Goal: Complete application form: Complete application form

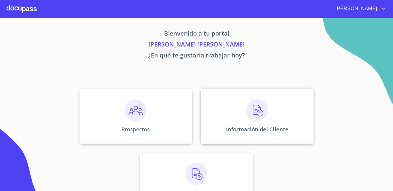
click at [252, 116] on img at bounding box center [258, 110] width 22 height 22
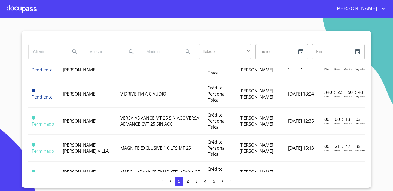
scroll to position [164, 0]
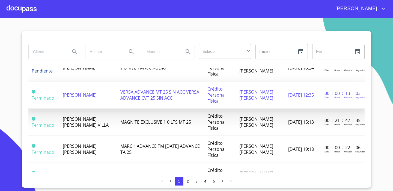
click at [133, 96] on span "VERSA ADVANCE MT 25 SIN ACC VERSA ADVANCE CVT 25 SIN ACC" at bounding box center [159, 95] width 79 height 12
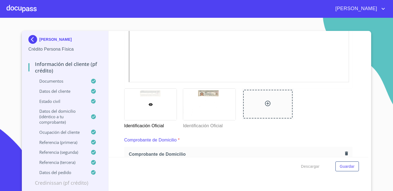
scroll to position [194, 0]
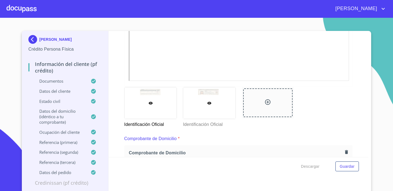
click at [198, 105] on div at bounding box center [209, 102] width 52 height 31
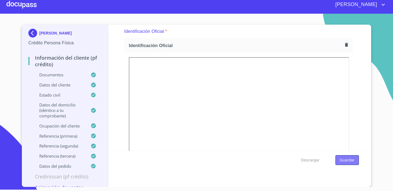
click at [348, 160] on span "Guardar" at bounding box center [347, 159] width 15 height 7
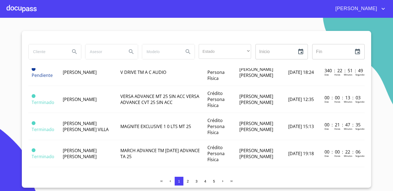
scroll to position [162, 0]
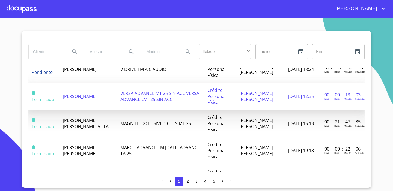
click at [354, 102] on td "00 : 00 : 13 : 03 [PERSON_NAME] Horas Minutos Segundos" at bounding box center [342, 96] width 43 height 27
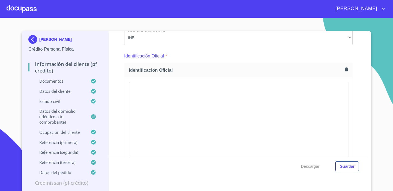
scroll to position [48, 0]
click at [355, 98] on div "Información del cliente (PF crédito) Documentos Documento de identificación.   …" at bounding box center [239, 94] width 260 height 126
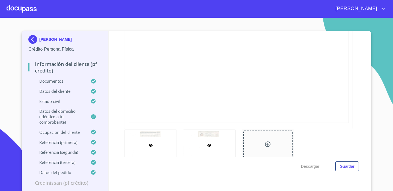
click at [224, 138] on div at bounding box center [209, 144] width 52 height 31
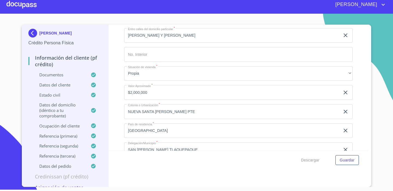
scroll to position [1652, 0]
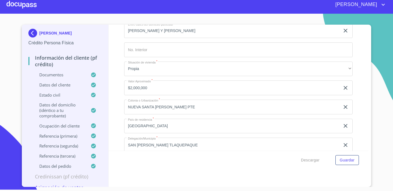
click at [29, 31] on img at bounding box center [33, 33] width 11 height 9
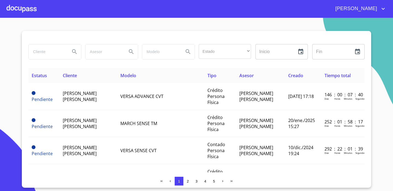
click at [33, 13] on div at bounding box center [22, 8] width 30 height 17
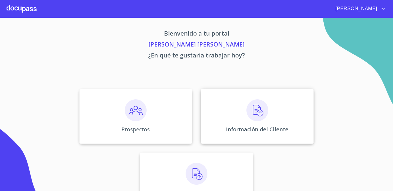
click at [265, 111] on img at bounding box center [258, 110] width 22 height 22
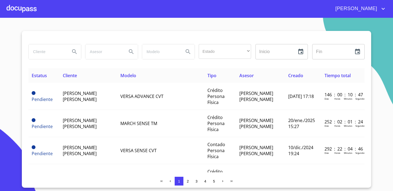
click at [32, 9] on div at bounding box center [22, 8] width 30 height 17
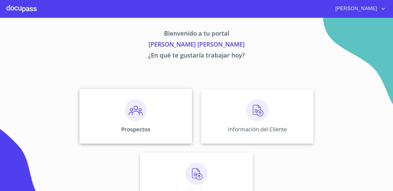
click at [145, 113] on img at bounding box center [136, 110] width 22 height 22
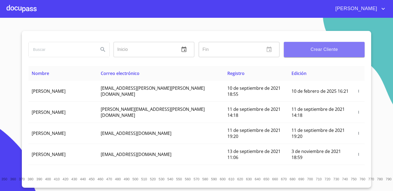
click at [322, 52] on span "Crear Cliente" at bounding box center [324, 50] width 72 height 8
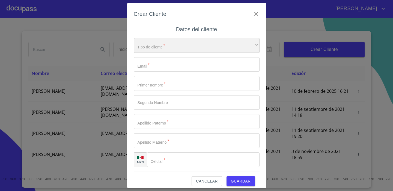
click at [206, 45] on div "​" at bounding box center [197, 45] width 126 height 15
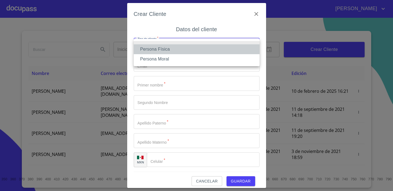
click at [193, 51] on li "Persona Física" at bounding box center [197, 49] width 126 height 10
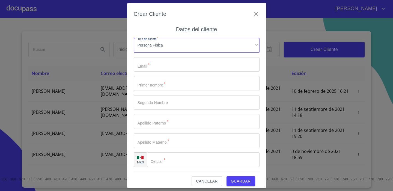
click at [190, 67] on input "Tipo de cliente   *" at bounding box center [197, 64] width 126 height 15
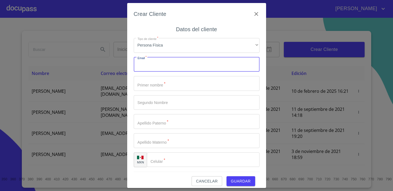
paste input "[EMAIL_ADDRESS][DOMAIN_NAME]"
type input "[EMAIL_ADDRESS][DOMAIN_NAME]"
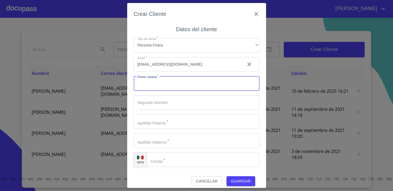
click at [188, 78] on input "Tipo de cliente   *" at bounding box center [197, 83] width 126 height 15
type input "ISAIL"
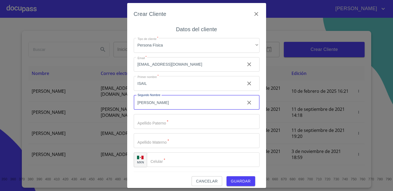
type input "[PERSON_NAME]"
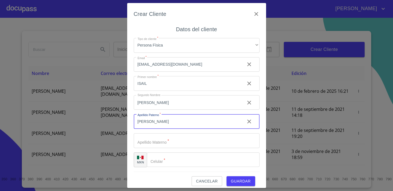
type input "[PERSON_NAME]"
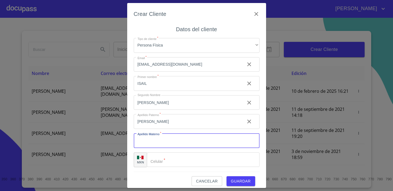
click at [192, 144] on input "Tipo de cliente   *" at bounding box center [197, 140] width 126 height 15
click at [248, 105] on icon "clear input" at bounding box center [249, 102] width 7 height 7
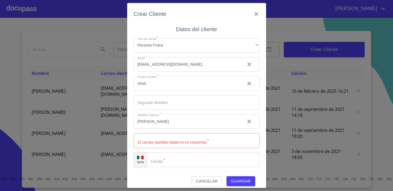
click at [249, 121] on icon "clear input" at bounding box center [249, 121] width 4 height 4
click at [204, 138] on input "Tipo de cliente   *" at bounding box center [197, 140] width 126 height 15
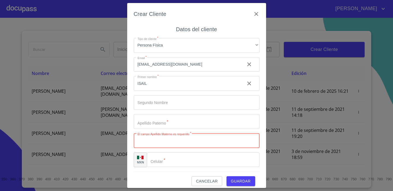
click at [198, 124] on input "Tipo de cliente   *" at bounding box center [197, 121] width 126 height 15
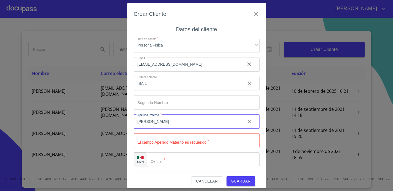
type input "[PERSON_NAME]"
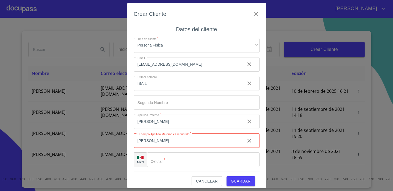
type input "[PERSON_NAME]"
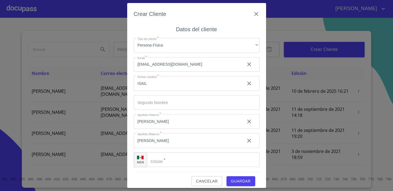
click at [132, 129] on div "Crear Cliente Datos del cliente Tipo de cliente   * Persona Física ​ Email   * …" at bounding box center [196, 95] width 139 height 185
click at [205, 161] on input "Tipo de cliente   *" at bounding box center [203, 159] width 113 height 15
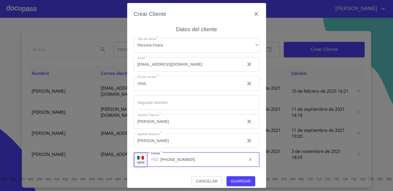
type input "[PHONE_NUMBER]"
click at [237, 182] on span "Guardar" at bounding box center [241, 180] width 20 height 7
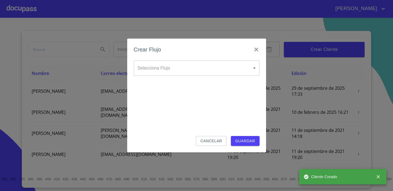
click at [243, 69] on body "[PERSON_NAME] ​ Fin ​ Crear Cliente Nombre Correo electrónico Registro Edición …" at bounding box center [196, 95] width 393 height 191
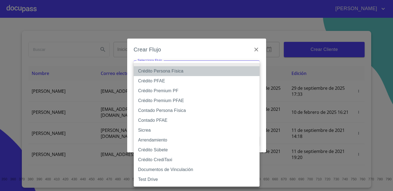
click at [230, 71] on li "Crédito Persona Física" at bounding box center [197, 71] width 126 height 10
type input "6009fb3c7d1714eb8809aa97"
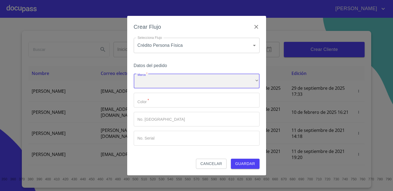
click at [223, 78] on div "​" at bounding box center [197, 81] width 126 height 15
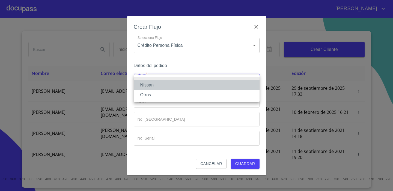
click at [221, 82] on li "Nissan" at bounding box center [197, 85] width 126 height 10
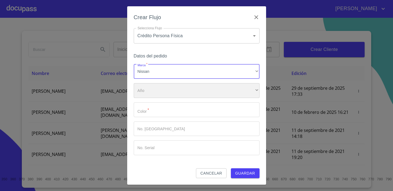
click at [218, 87] on div "​" at bounding box center [197, 90] width 126 height 15
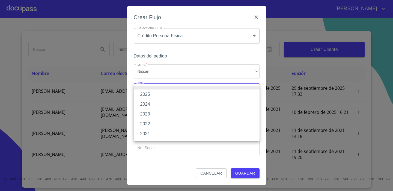
click at [214, 92] on li "2025" at bounding box center [197, 94] width 126 height 10
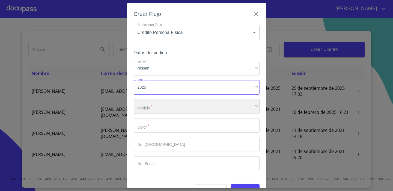
click at [209, 108] on div "​" at bounding box center [197, 106] width 126 height 15
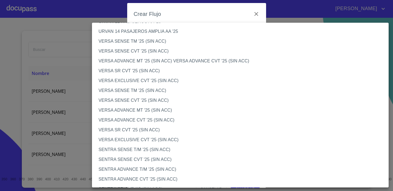
scroll to position [213, 0]
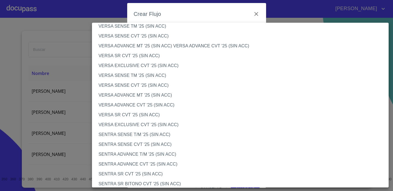
click at [212, 79] on li "VERSA SENSE TM '25 (SIN ACC)" at bounding box center [240, 75] width 297 height 10
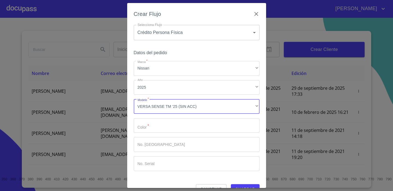
click at [200, 124] on input "Marca   *" at bounding box center [197, 125] width 126 height 15
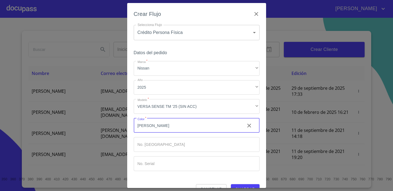
type input "[PERSON_NAME]"
click at [239, 186] on span "Guardar" at bounding box center [245, 188] width 20 height 7
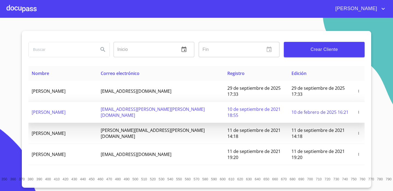
scroll to position [83, 0]
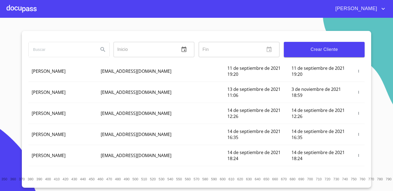
click at [30, 11] on div at bounding box center [22, 8] width 30 height 17
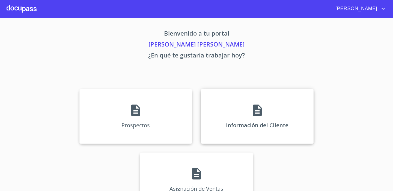
click at [242, 96] on div "Información del Cliente" at bounding box center [257, 116] width 113 height 55
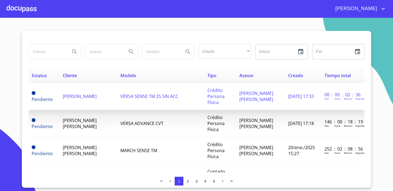
click at [56, 92] on td "Pendiente" at bounding box center [43, 96] width 31 height 27
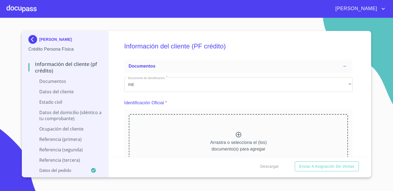
click at [239, 135] on icon at bounding box center [238, 134] width 7 height 7
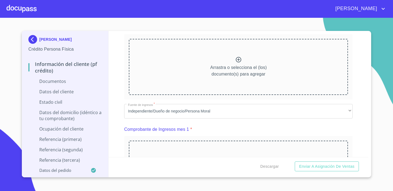
scroll to position [281, 0]
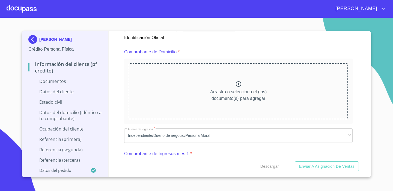
click at [239, 84] on icon at bounding box center [238, 83] width 5 height 5
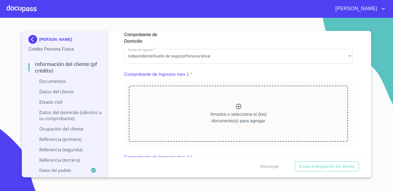
scroll to position [512, 0]
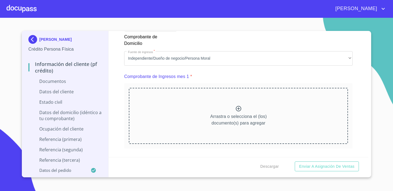
click at [238, 109] on icon at bounding box center [238, 108] width 7 height 7
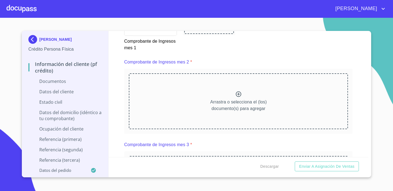
scroll to position [764, 0]
click at [237, 92] on icon at bounding box center [238, 93] width 7 height 7
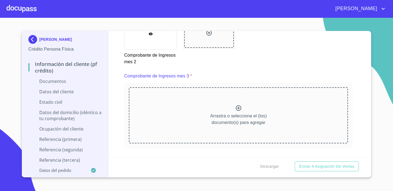
scroll to position [989, 0]
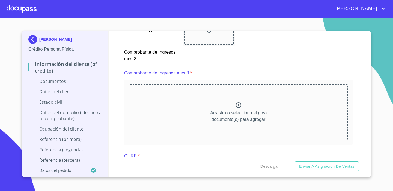
click at [237, 105] on icon at bounding box center [238, 105] width 7 height 7
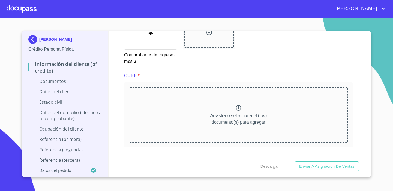
scroll to position [1224, 0]
click at [239, 106] on icon at bounding box center [238, 106] width 5 height 5
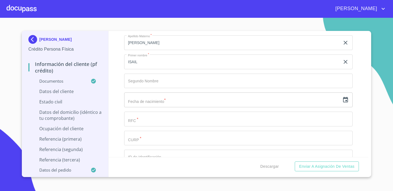
scroll to position [1612, 0]
click at [347, 98] on icon "button" at bounding box center [345, 99] width 7 height 7
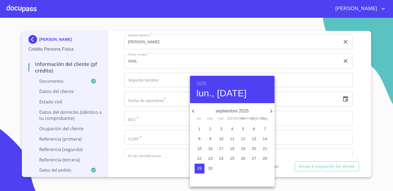
click at [203, 82] on h6 "2025" at bounding box center [202, 84] width 10 height 8
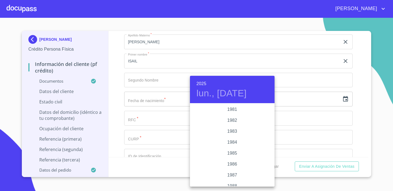
scroll to position [611, 0]
click at [234, 108] on div "1981" at bounding box center [232, 110] width 85 height 11
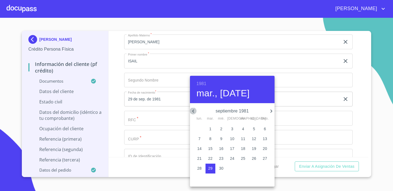
click at [194, 113] on icon "button" at bounding box center [193, 111] width 7 height 7
click at [256, 150] on p "16" at bounding box center [254, 148] width 4 height 5
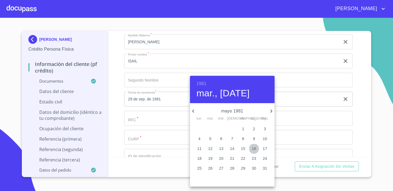
type input "16 de may. de 1981"
click at [112, 96] on div at bounding box center [196, 95] width 393 height 191
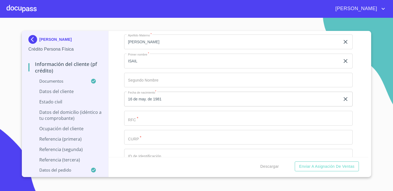
click at [144, 118] on input "Documento de identificación.   *" at bounding box center [238, 118] width 228 height 15
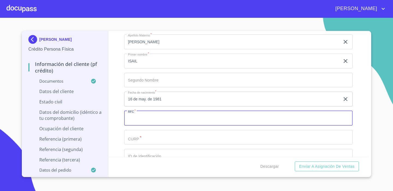
paste input "COVI810516"
paste input "TC2"
type input "COVI810516TC2"
click at [191, 137] on input "Documento de identificación.   *" at bounding box center [238, 137] width 228 height 15
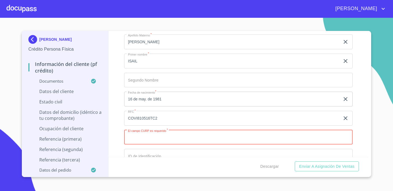
paste input "COVI810516HOCRLS09"
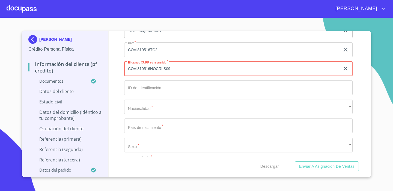
scroll to position [1680, 0]
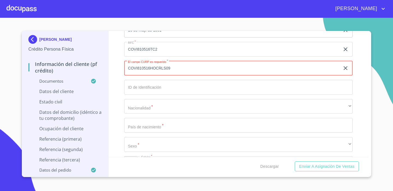
type input "COVI810516HOCRLS09"
click at [205, 89] on input "Documento de identificación.   *" at bounding box center [238, 87] width 228 height 15
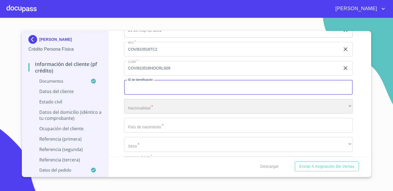
click at [211, 108] on div "​" at bounding box center [238, 106] width 228 height 15
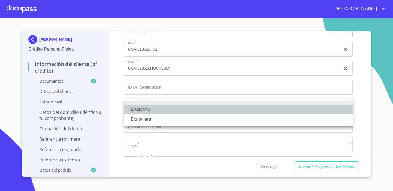
click at [211, 108] on li "Mexicana" at bounding box center [238, 109] width 228 height 10
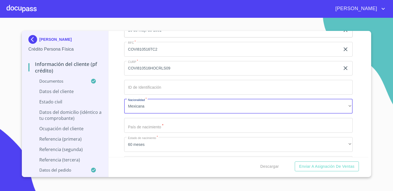
click at [197, 126] on input "Documento de identificación.   *" at bounding box center [238, 125] width 228 height 15
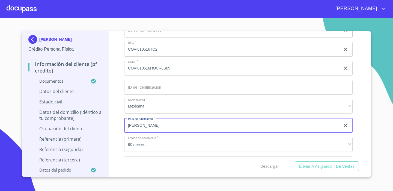
type input "J"
type input "[GEOGRAPHIC_DATA]"
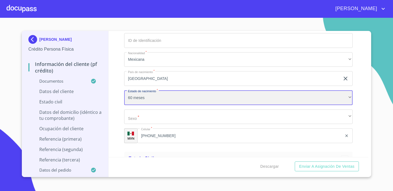
scroll to position [1730, 0]
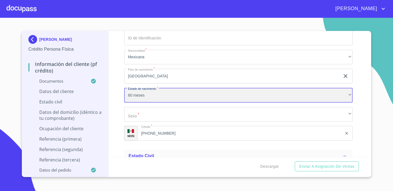
click at [171, 99] on div "60 meses" at bounding box center [238, 95] width 228 height 15
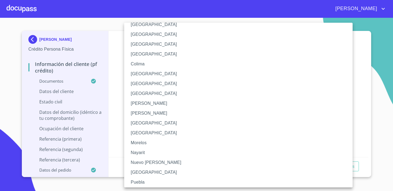
scroll to position [47, 0]
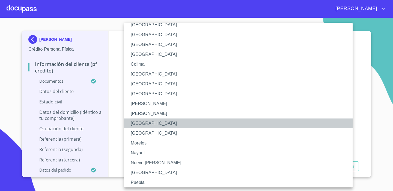
click at [166, 123] on li "[GEOGRAPHIC_DATA]" at bounding box center [238, 123] width 228 height 10
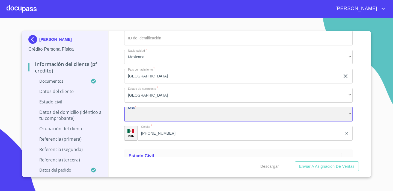
click at [167, 113] on div "​" at bounding box center [238, 114] width 228 height 15
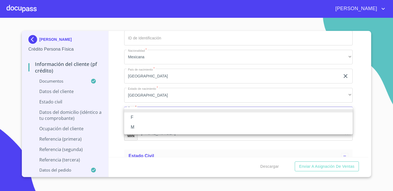
click at [166, 126] on li "M" at bounding box center [238, 127] width 228 height 10
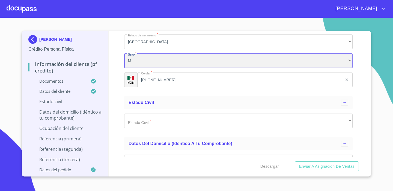
scroll to position [1786, 0]
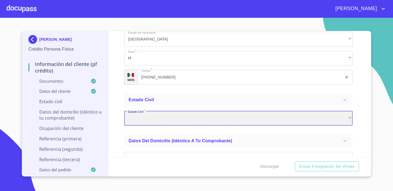
click at [166, 120] on div "​" at bounding box center [238, 118] width 228 height 15
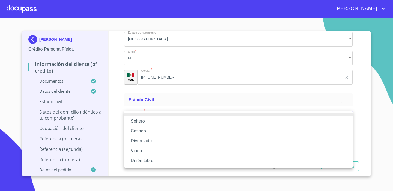
click at [163, 122] on li "Soltero" at bounding box center [238, 121] width 228 height 10
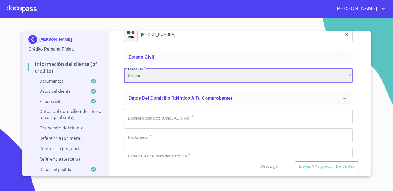
scroll to position [1829, 0]
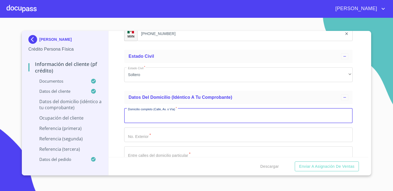
click at [164, 118] on input "Documento de identificación.   *" at bounding box center [238, 115] width 228 height 15
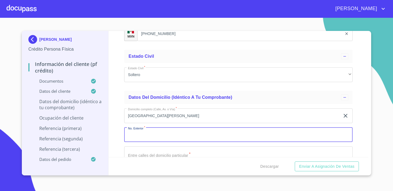
click at [180, 116] on input "[GEOGRAPHIC_DATA][PERSON_NAME]" at bounding box center [232, 115] width 216 height 15
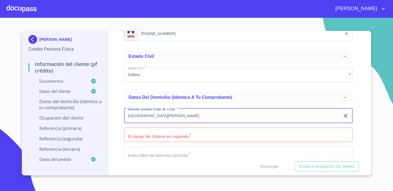
click at [180, 116] on input "[GEOGRAPHIC_DATA][PERSON_NAME]" at bounding box center [232, 115] width 216 height 15
type input "P"
type input "TIKAL"
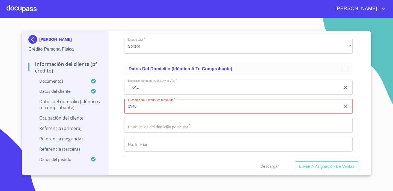
scroll to position [1858, 0]
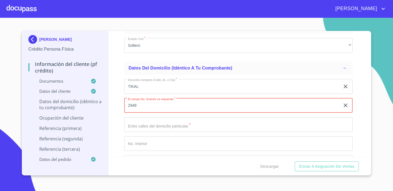
type input "2948"
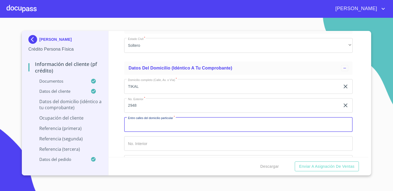
click at [178, 126] on input "Documento de identificación.   *" at bounding box center [238, 124] width 228 height 15
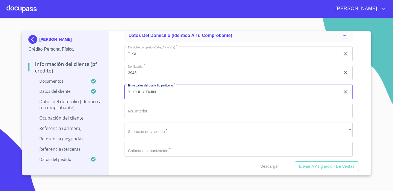
scroll to position [1891, 0]
type input "YUGUL Y TAJIN"
click at [180, 107] on input "Documento de identificación.   *" at bounding box center [238, 110] width 228 height 15
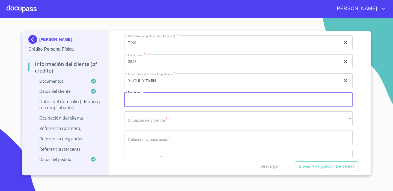
scroll to position [1905, 0]
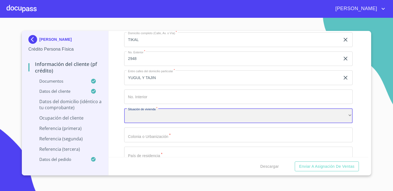
click at [180, 114] on div "​" at bounding box center [238, 115] width 228 height 15
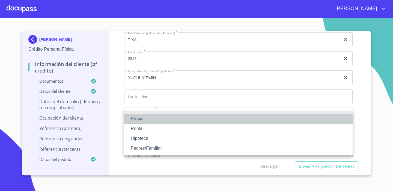
click at [179, 118] on li "Propia" at bounding box center [238, 119] width 228 height 10
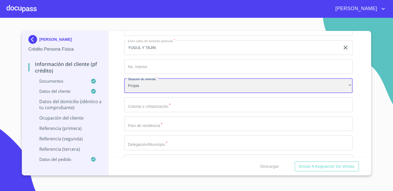
scroll to position [1949, 0]
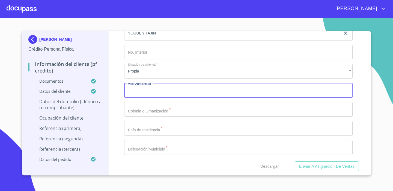
click at [178, 89] on input "Documento de identificación.   *" at bounding box center [238, 90] width 228 height 15
type input "$2,000,000"
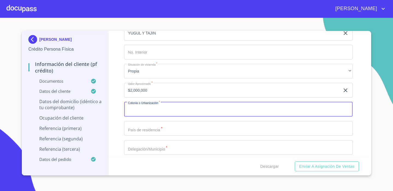
click at [179, 110] on input "Documento de identificación.   *" at bounding box center [238, 109] width 228 height 15
type input "[GEOGRAPHIC_DATA][PERSON_NAME]"
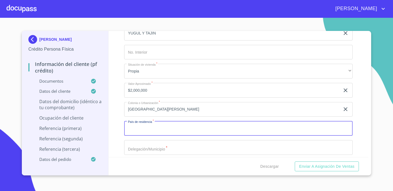
click at [161, 125] on input "Documento de identificación.   *" at bounding box center [238, 128] width 228 height 15
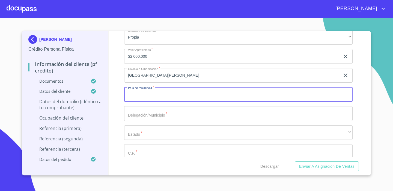
scroll to position [1990, 0]
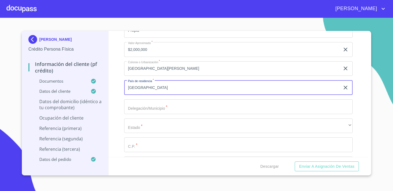
type input "[GEOGRAPHIC_DATA]"
click at [140, 105] on input "Documento de identificación.   *" at bounding box center [238, 106] width 228 height 15
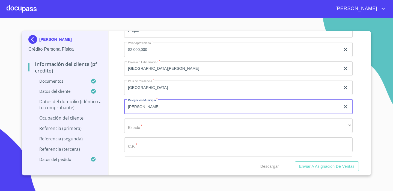
type input "J"
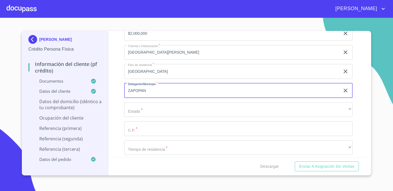
type input "ZAPOPAN"
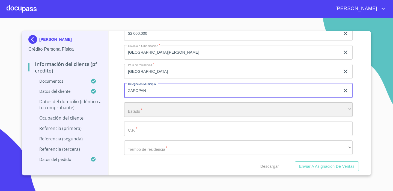
click at [142, 114] on div "​" at bounding box center [238, 109] width 228 height 15
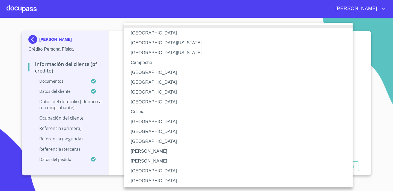
click at [149, 176] on li "[GEOGRAPHIC_DATA]" at bounding box center [238, 181] width 228 height 10
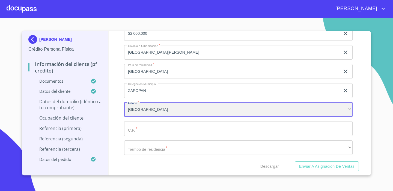
click at [145, 111] on div "[GEOGRAPHIC_DATA]" at bounding box center [238, 109] width 228 height 15
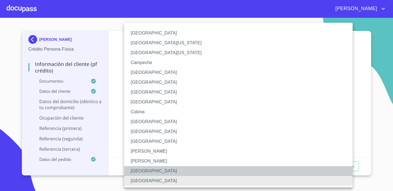
click at [146, 169] on li "[GEOGRAPHIC_DATA]" at bounding box center [238, 171] width 228 height 10
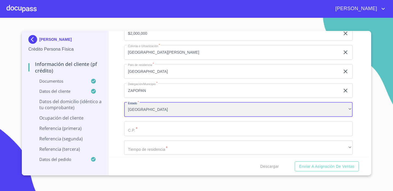
scroll to position [2035, 0]
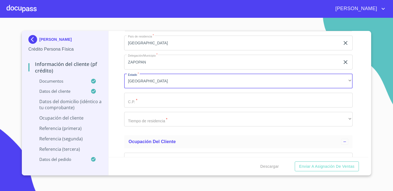
click at [166, 102] on input "Documento de identificación.   *" at bounding box center [238, 100] width 228 height 15
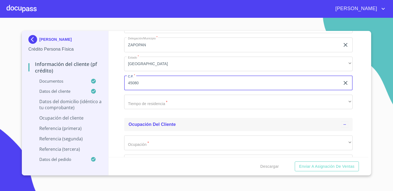
scroll to position [2052, 0]
type input "45080"
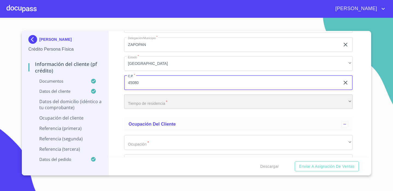
click at [152, 107] on div "​" at bounding box center [238, 101] width 228 height 15
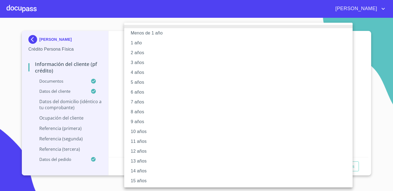
scroll to position [50, 0]
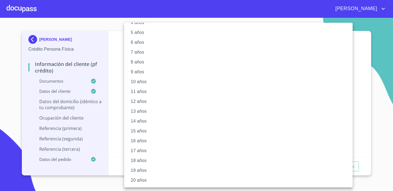
click at [146, 181] on li "20 años" at bounding box center [238, 180] width 228 height 10
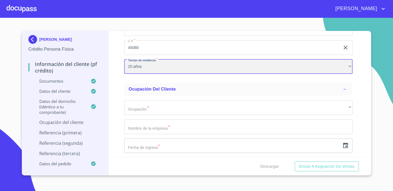
scroll to position [2088, 0]
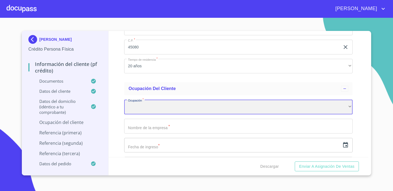
click at [153, 110] on div "​" at bounding box center [238, 106] width 228 height 15
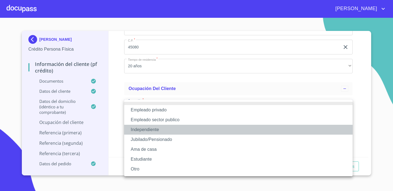
click at [155, 130] on li "Independiente" at bounding box center [238, 129] width 228 height 10
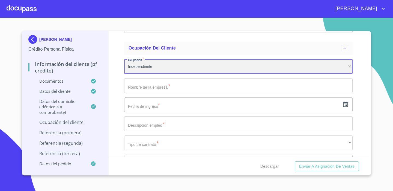
scroll to position [2128, 0]
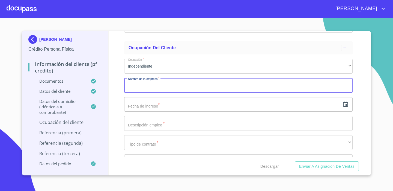
click at [157, 83] on input "Documento de identificación.   *" at bounding box center [238, 85] width 228 height 15
type input "[PERSON_NAME]"
click at [114, 95] on div "Información del cliente (PF crédito) Documentos Documento de identificación.   …" at bounding box center [239, 94] width 260 height 126
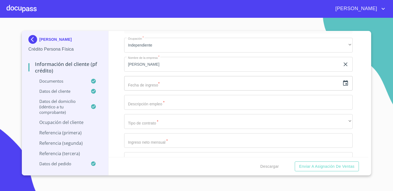
scroll to position [2154, 0]
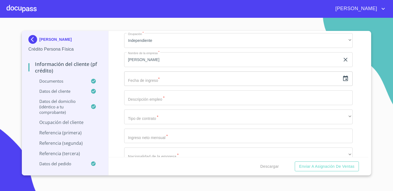
click at [155, 80] on input "text" at bounding box center [232, 78] width 216 height 15
click at [348, 76] on icon "button" at bounding box center [345, 77] width 5 height 5
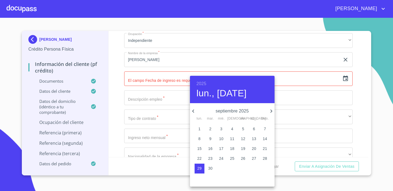
click at [201, 85] on h6 "2025" at bounding box center [202, 84] width 10 height 8
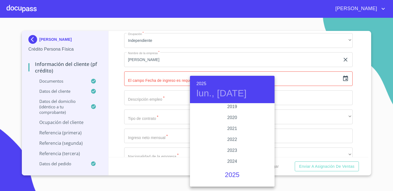
scroll to position [1029, 0]
click at [235, 139] on div "2022" at bounding box center [232, 139] width 85 height 11
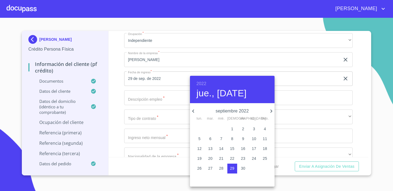
click at [195, 110] on icon "button" at bounding box center [193, 111] width 7 height 7
click at [195, 111] on icon "button" at bounding box center [193, 111] width 7 height 7
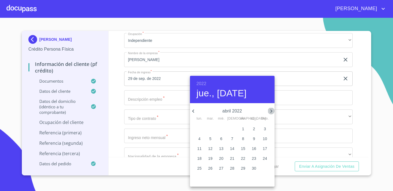
click at [274, 112] on icon "button" at bounding box center [271, 111] width 7 height 7
click at [231, 138] on p "5" at bounding box center [232, 138] width 2 height 5
type input "5 de may. de 2022"
click at [119, 89] on div at bounding box center [196, 95] width 393 height 191
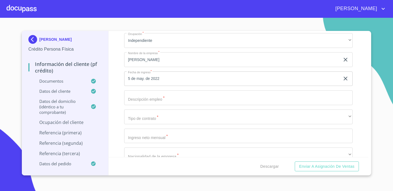
click at [151, 102] on input "Documento de identificación.   *" at bounding box center [238, 97] width 228 height 15
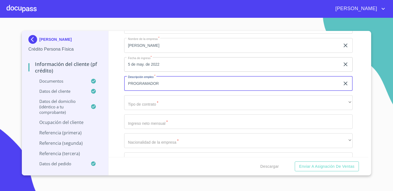
scroll to position [2169, 0]
type input "P"
type input "c"
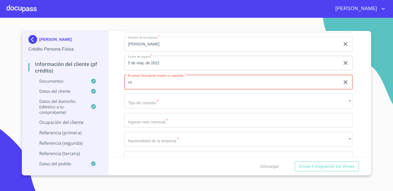
type input "c"
type input "CONSULTORIA EN INFORMATICA"
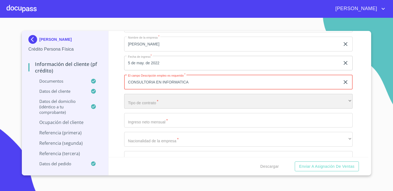
click at [159, 98] on div "​" at bounding box center [238, 101] width 228 height 15
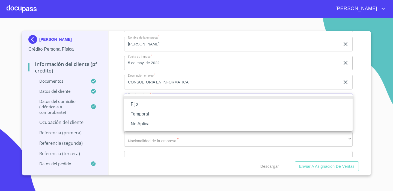
click at [158, 100] on li "Fijo" at bounding box center [238, 104] width 228 height 10
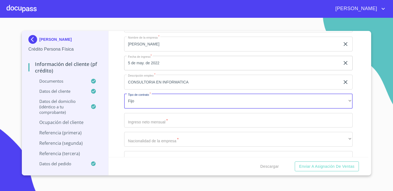
click at [158, 116] on input "Documento de identificación.   *" at bounding box center [238, 120] width 228 height 15
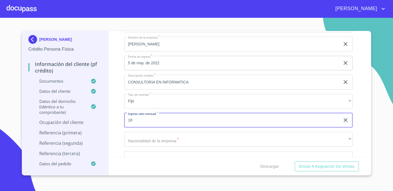
type input "1"
type input "200000"
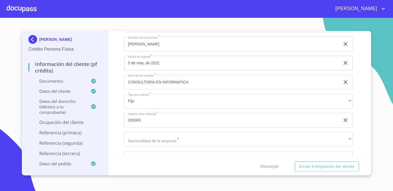
click at [112, 123] on div "Información del cliente (PF crédito) Documentos Documento de identificación.   …" at bounding box center [239, 94] width 260 height 126
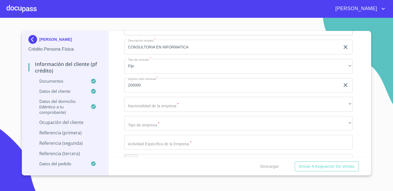
scroll to position [2205, 0]
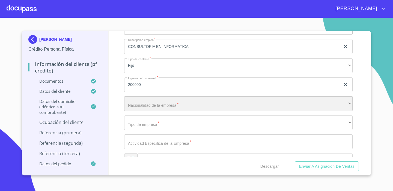
click at [137, 106] on div "​" at bounding box center [238, 103] width 228 height 15
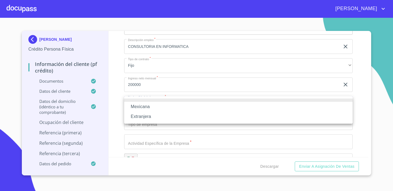
click at [137, 106] on li "Mexicana" at bounding box center [238, 107] width 228 height 10
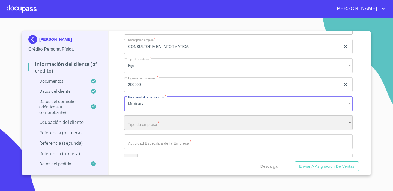
click at [143, 121] on div "​" at bounding box center [238, 122] width 228 height 15
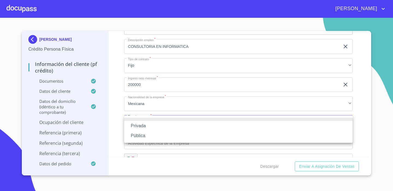
click at [143, 126] on li "Privada" at bounding box center [238, 126] width 228 height 10
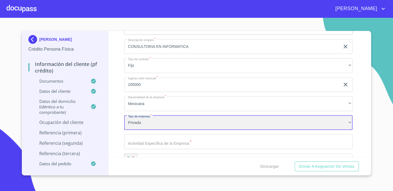
scroll to position [2249, 0]
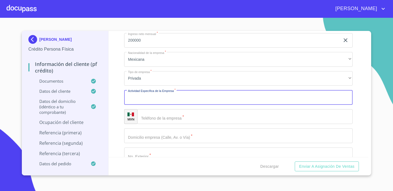
click at [151, 100] on input "Documento de identificación.   *" at bounding box center [238, 97] width 228 height 15
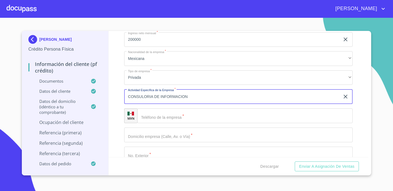
scroll to position [2250, 0]
type input "CONSULORIA DE INFORMATICA"
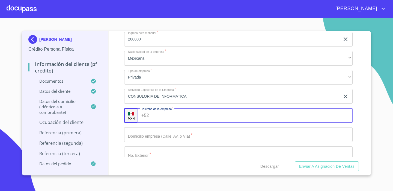
click at [155, 119] on input "Documento de identificación.   *" at bounding box center [252, 115] width 202 height 15
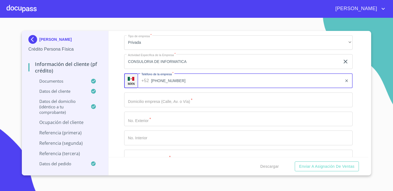
scroll to position [2288, 0]
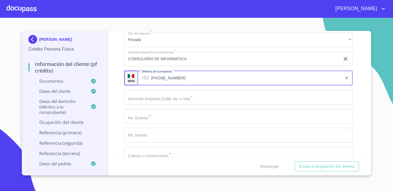
type input "[PHONE_NUMBER]"
click at [163, 100] on input "Documento de identificación.   *" at bounding box center [238, 97] width 228 height 15
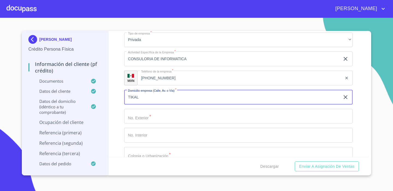
type input "TIKAL"
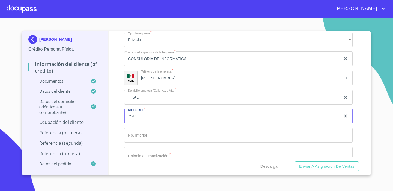
type input "2948"
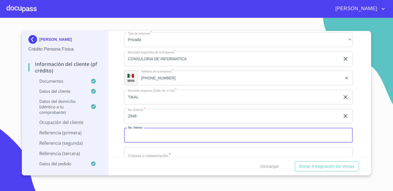
click at [153, 133] on input "Documento de identificación.   *" at bounding box center [238, 134] width 228 height 15
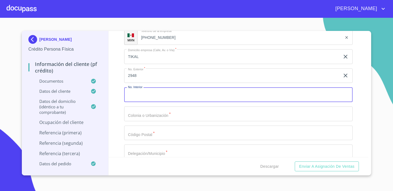
scroll to position [2328, 0]
click at [159, 114] on input "Documento de identificación.   *" at bounding box center [238, 113] width 228 height 15
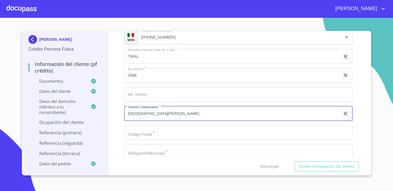
type input "[GEOGRAPHIC_DATA][PERSON_NAME]"
click at [159, 134] on input "Documento de identificación.   *" at bounding box center [238, 132] width 228 height 15
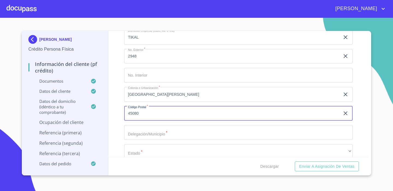
scroll to position [2354, 0]
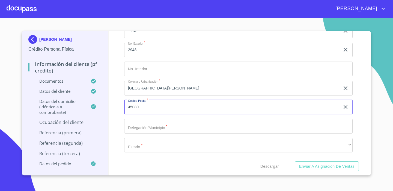
type input "45080"
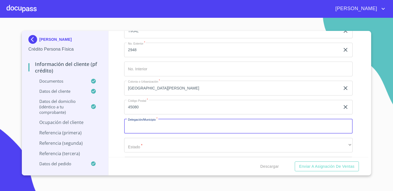
click at [161, 128] on input "Documento de identificación.   *" at bounding box center [238, 125] width 228 height 15
type input "ZAPOPAN"
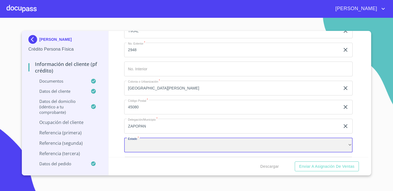
click at [170, 145] on div "​" at bounding box center [238, 145] width 228 height 15
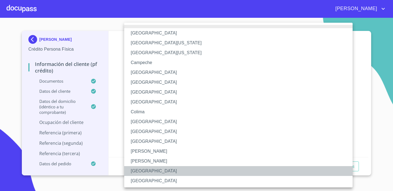
click at [160, 172] on li "[GEOGRAPHIC_DATA]" at bounding box center [238, 171] width 228 height 10
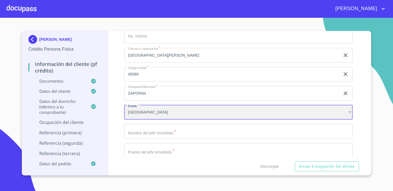
scroll to position [2388, 0]
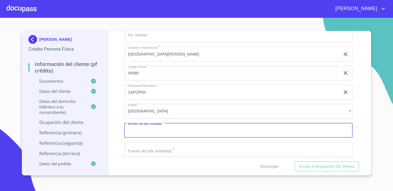
click at [168, 131] on input "Documento de identificación.   *" at bounding box center [238, 130] width 228 height 15
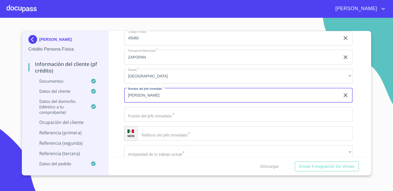
scroll to position [2422, 0]
type input "[PERSON_NAME]"
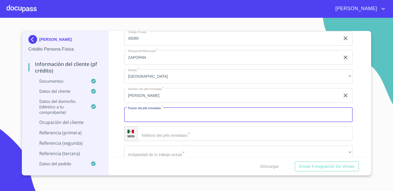
click at [163, 111] on input "Documento de identificación.   *" at bounding box center [238, 114] width 228 height 15
type input "S"
type input "DUEÑO"
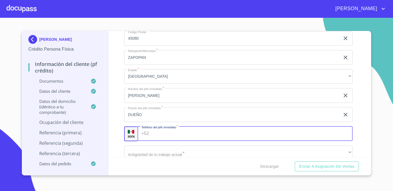
click at [172, 132] on input "Documento de identificación.   *" at bounding box center [252, 133] width 202 height 15
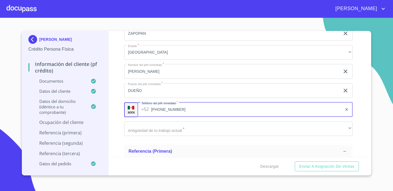
type input "[PHONE_NUMBER]"
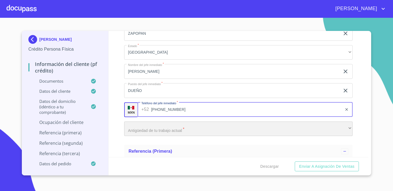
click at [167, 128] on div "​" at bounding box center [238, 128] width 228 height 15
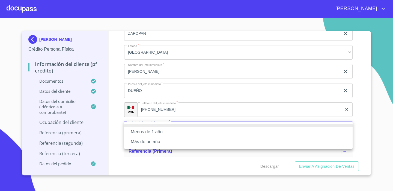
click at [165, 139] on li "Más de un año" at bounding box center [238, 141] width 228 height 10
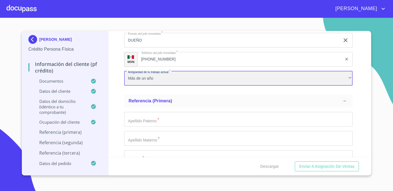
scroll to position [2497, 0]
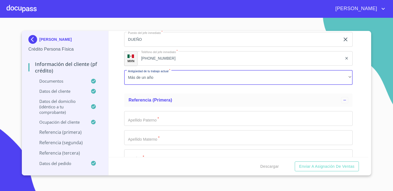
click at [167, 122] on input "Documento de identificación.   *" at bounding box center [238, 118] width 228 height 15
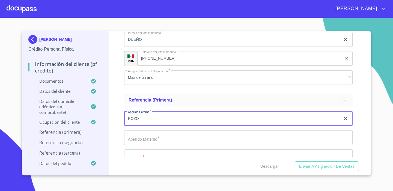
type input "POZO"
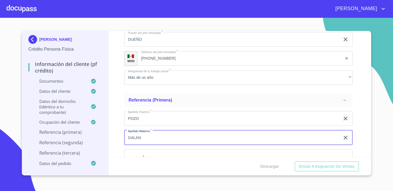
type input "GALAN"
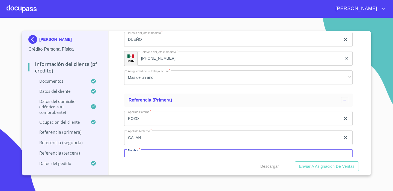
scroll to position [2503, 0]
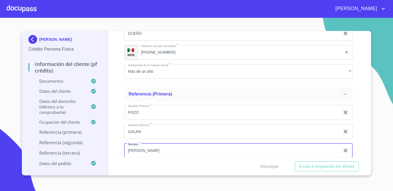
type input "[PERSON_NAME]"
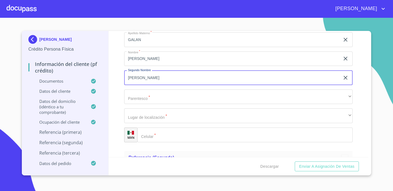
scroll to position [2596, 0]
type input "[PERSON_NAME]"
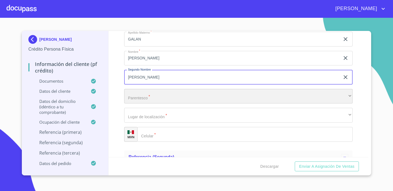
click at [147, 94] on div "​" at bounding box center [238, 96] width 228 height 15
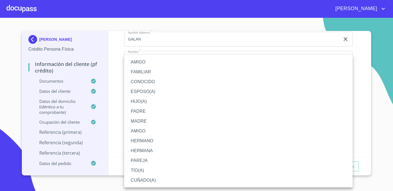
click at [149, 65] on li "AMIGO" at bounding box center [238, 62] width 228 height 10
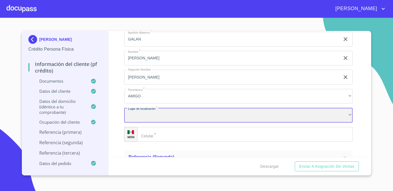
click at [157, 116] on div "​" at bounding box center [238, 115] width 228 height 15
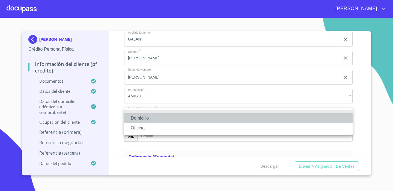
click at [156, 121] on li "Domicilio" at bounding box center [238, 118] width 228 height 10
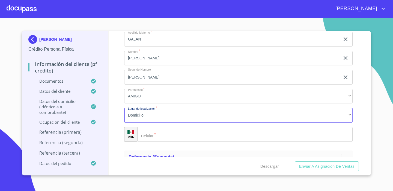
click at [163, 133] on input "Documento de identificación.   *" at bounding box center [244, 134] width 215 height 15
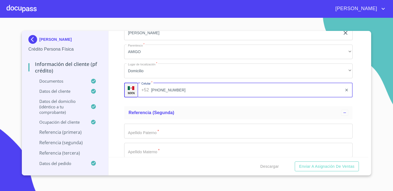
scroll to position [2640, 0]
type input "[PHONE_NUMBER]"
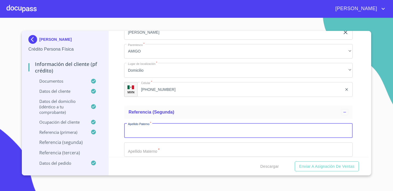
click at [163, 125] on input "Documento de identificación.   *" at bounding box center [238, 130] width 228 height 15
type input "[PERSON_NAME]"
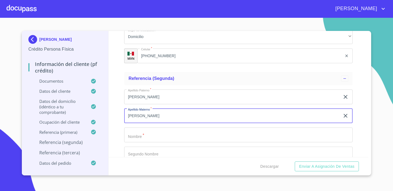
scroll to position [2685, 0]
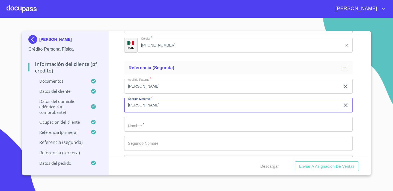
type input "[PERSON_NAME]"
click at [160, 123] on input "Documento de identificación.   *" at bounding box center [238, 124] width 228 height 15
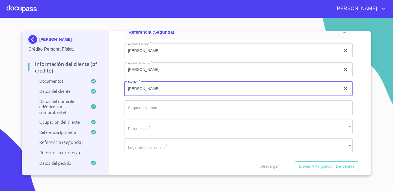
scroll to position [2734, 0]
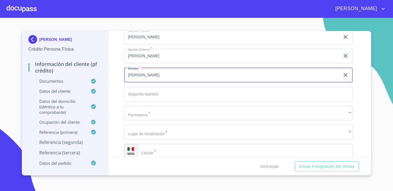
type input "[PERSON_NAME]"
click at [144, 94] on input "Documento de identificación.   *" at bounding box center [238, 94] width 228 height 15
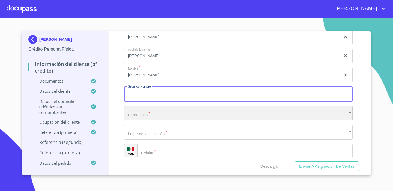
click at [145, 111] on div "​" at bounding box center [238, 113] width 228 height 15
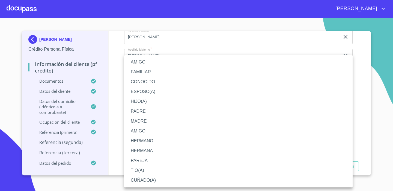
click at [147, 70] on li "FAMILIAR" at bounding box center [238, 72] width 228 height 10
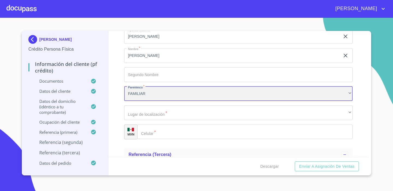
scroll to position [2756, 0]
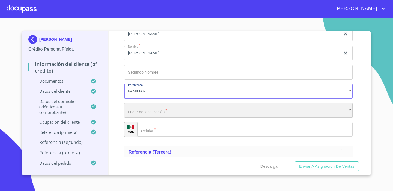
click at [149, 113] on div "​" at bounding box center [238, 110] width 228 height 15
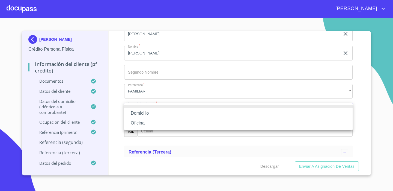
click at [149, 113] on li "Domicilio" at bounding box center [238, 113] width 228 height 10
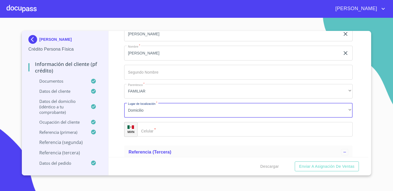
click at [162, 132] on input "Documento de identificación.   *" at bounding box center [244, 129] width 215 height 15
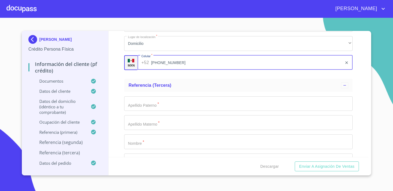
scroll to position [2823, 0]
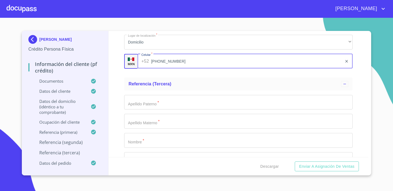
type input "[PHONE_NUMBER]"
click at [162, 98] on input "Documento de identificación.   *" at bounding box center [238, 102] width 228 height 15
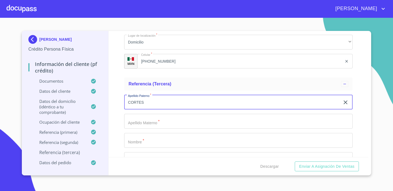
type input "CORTES"
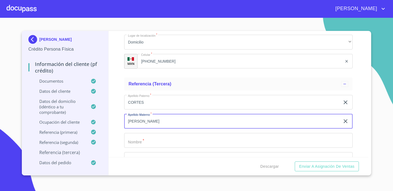
type input "[PERSON_NAME]"
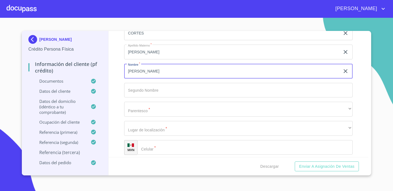
scroll to position [2893, 0]
type input "[PERSON_NAME]"
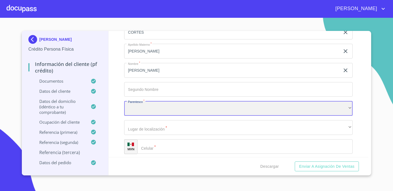
click at [150, 109] on div "​" at bounding box center [238, 108] width 228 height 15
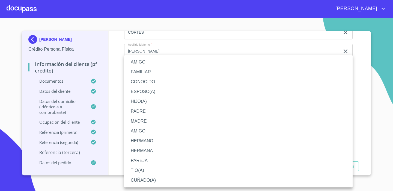
click at [144, 60] on li "AMIGO" at bounding box center [238, 62] width 228 height 10
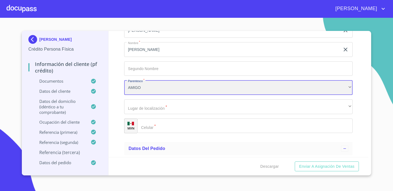
scroll to position [2915, 0]
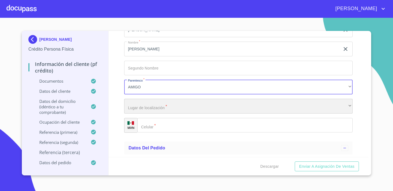
click at [149, 105] on div "​" at bounding box center [238, 106] width 228 height 15
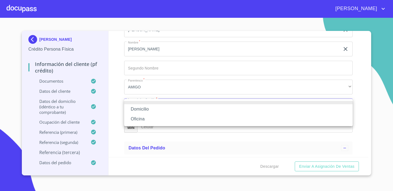
click at [149, 105] on li "Domicilio" at bounding box center [238, 109] width 228 height 10
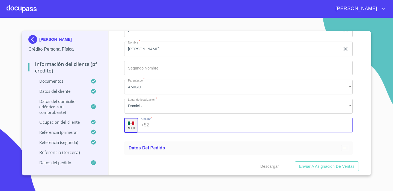
click at [158, 121] on input "Documento de identificación.   *" at bounding box center [252, 125] width 202 height 15
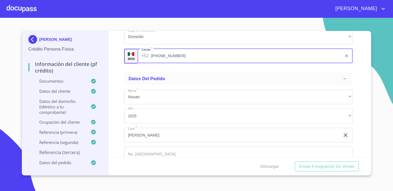
scroll to position [3013, 0]
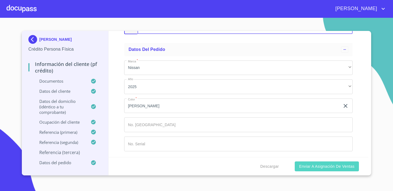
type input "[PHONE_NUMBER]"
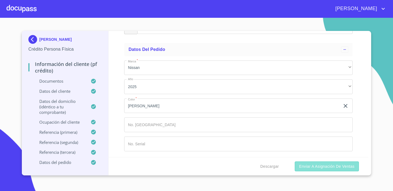
click at [322, 168] on span "Enviar a Asignación de Ventas" at bounding box center [326, 166] width 55 height 7
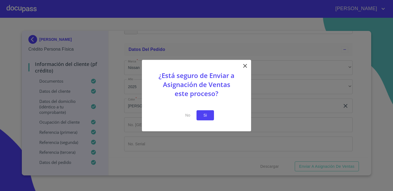
click at [203, 116] on span "Si" at bounding box center [205, 115] width 9 height 7
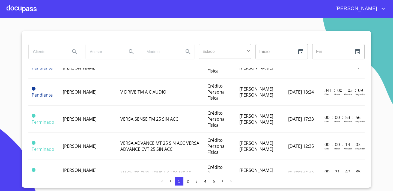
scroll to position [140, 0]
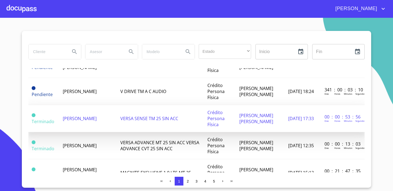
click at [73, 120] on span "[PERSON_NAME]" at bounding box center [80, 118] width 34 height 6
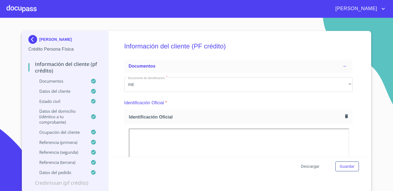
click at [310, 166] on span "Descargar" at bounding box center [310, 166] width 19 height 7
